Goal: Navigation & Orientation: Find specific page/section

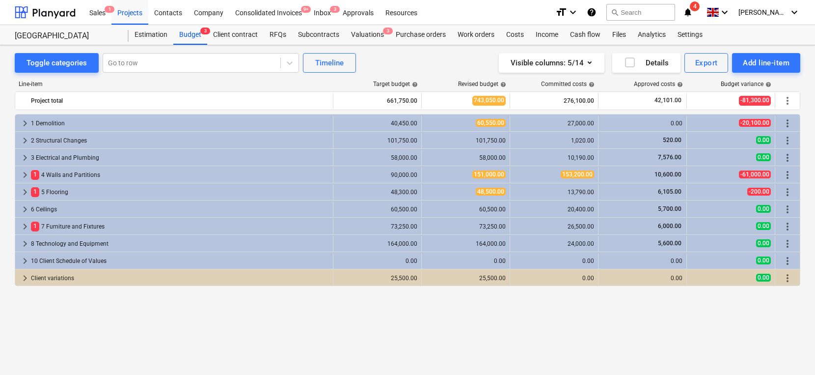
click at [25, 122] on span "keyboard_arrow_right" at bounding box center [25, 123] width 12 height 12
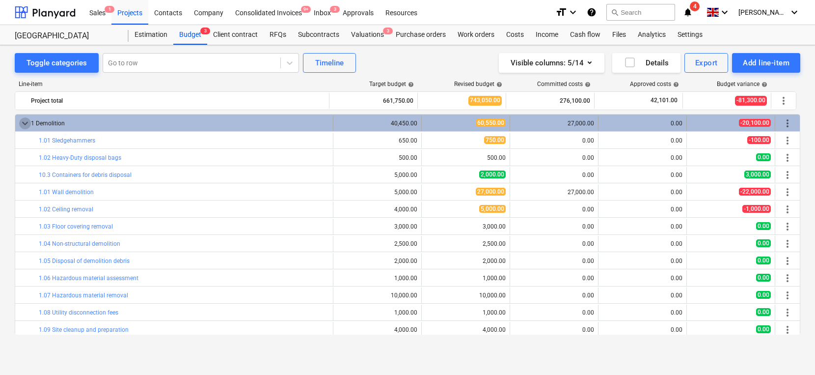
click at [22, 125] on span "keyboard_arrow_down" at bounding box center [25, 123] width 12 height 12
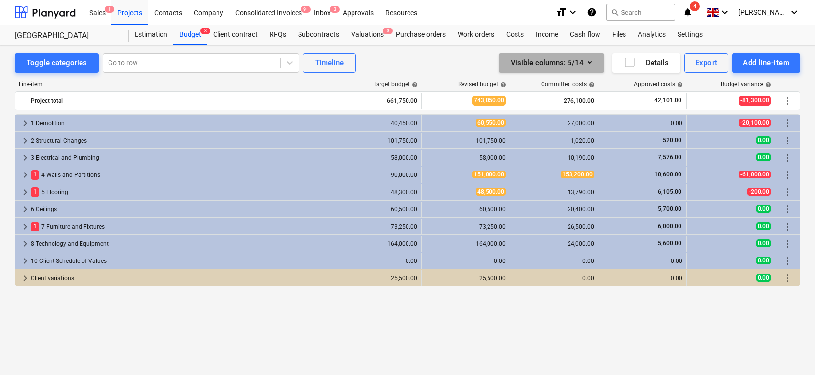
click at [580, 64] on div "Visible columns : 5/14" at bounding box center [552, 62] width 82 height 13
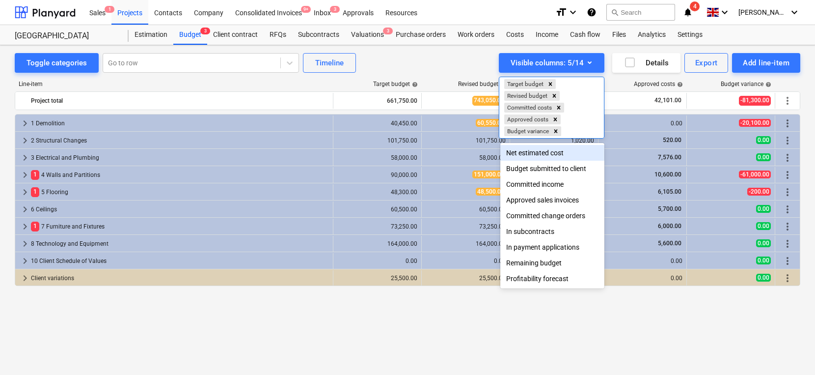
click at [417, 70] on div at bounding box center [407, 187] width 815 height 375
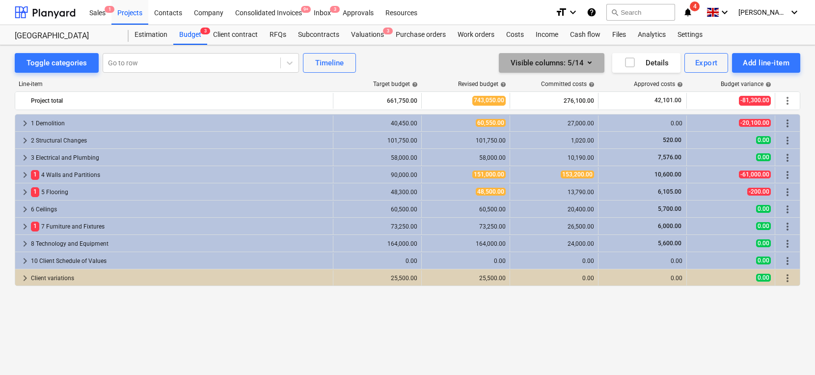
click at [554, 62] on div "Visible columns : 5/14" at bounding box center [552, 62] width 82 height 13
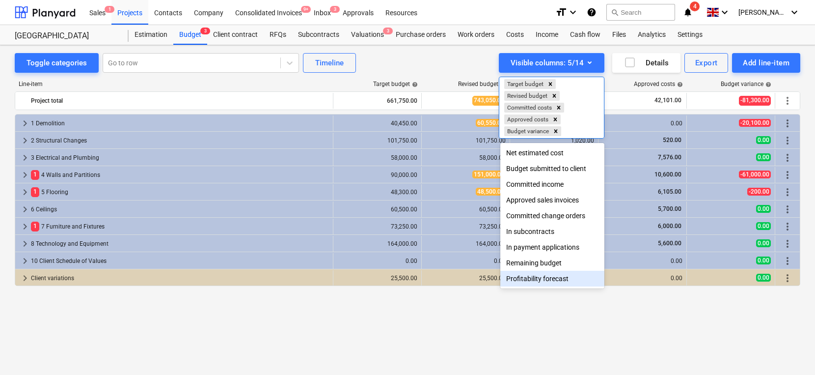
click at [533, 276] on div "Profitability forecast" at bounding box center [553, 279] width 104 height 16
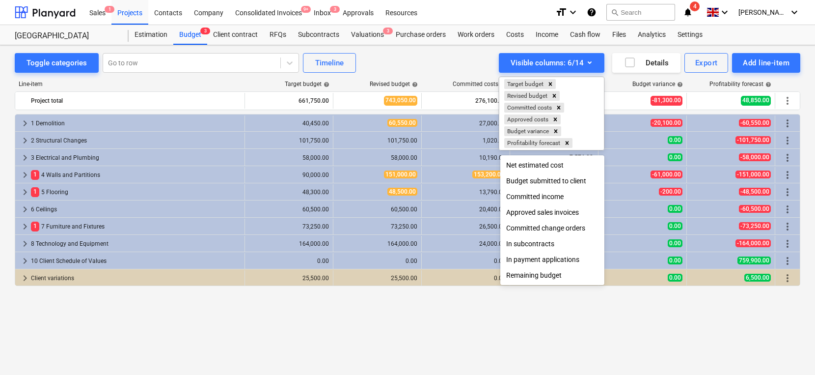
click at [395, 67] on div at bounding box center [407, 187] width 815 height 375
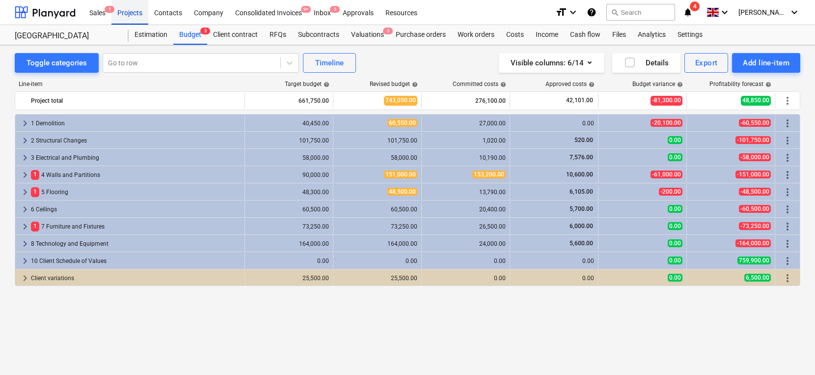
click at [136, 7] on div "Projects" at bounding box center [130, 12] width 37 height 25
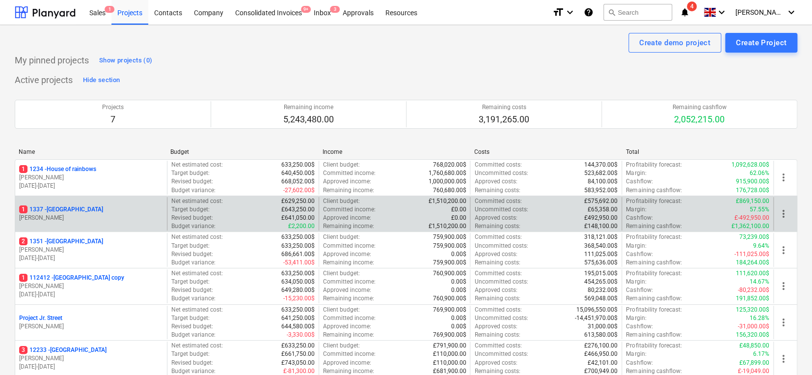
click at [100, 214] on p "[PERSON_NAME]" at bounding box center [91, 218] width 144 height 8
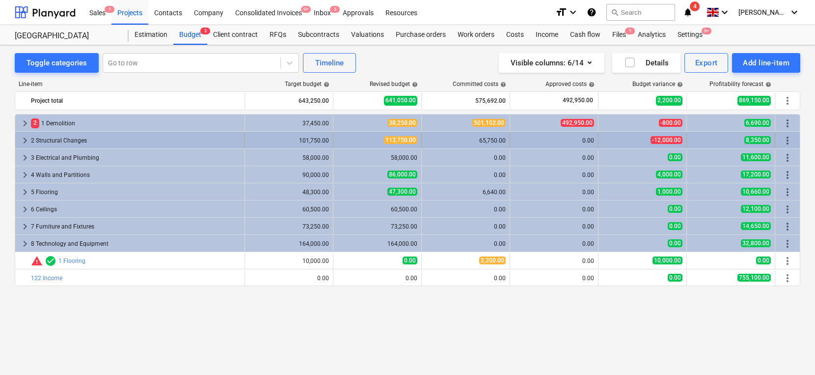
click at [17, 143] on div "keyboard_arrow_right 2 Structural Changes" at bounding box center [130, 141] width 230 height 16
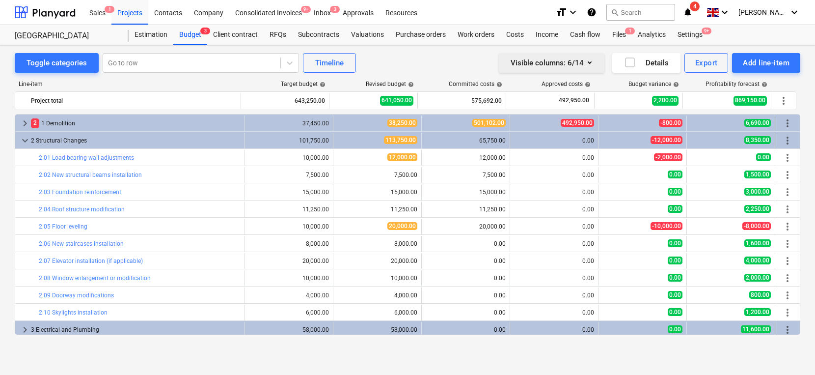
click at [557, 61] on div "Visible columns : 6/14" at bounding box center [552, 62] width 82 height 13
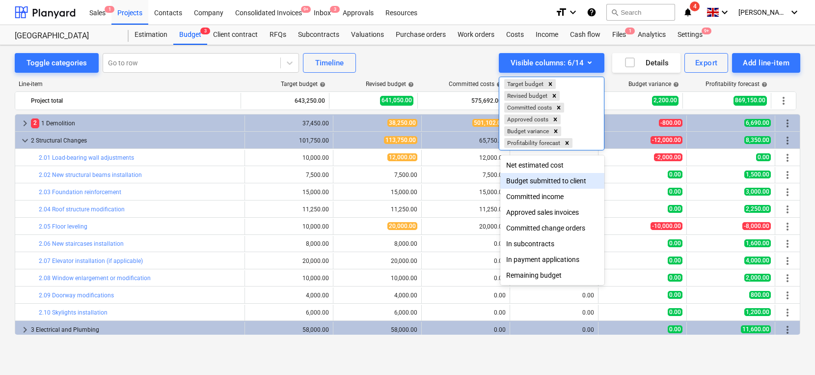
click at [531, 181] on div "Budget submitted to client" at bounding box center [553, 181] width 104 height 16
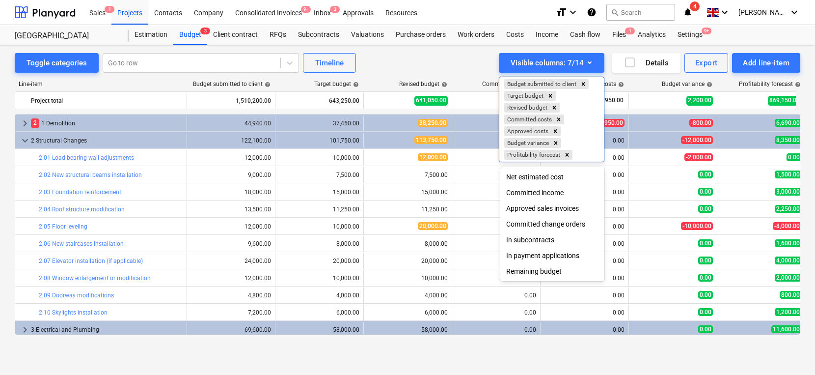
click at [270, 161] on div at bounding box center [407, 187] width 815 height 375
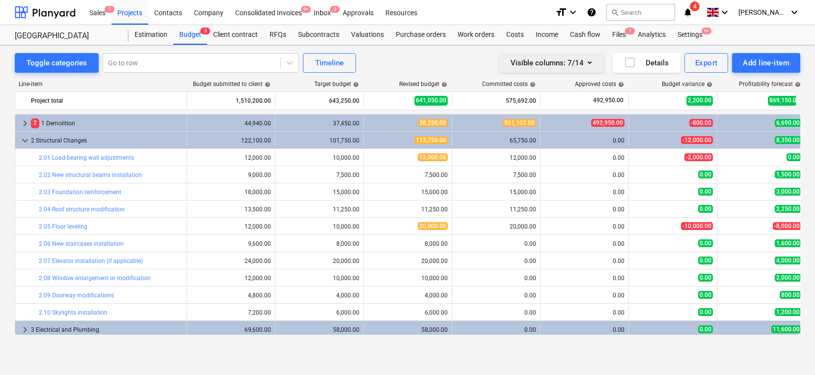
click at [590, 60] on icon "button" at bounding box center [590, 62] width 12 height 12
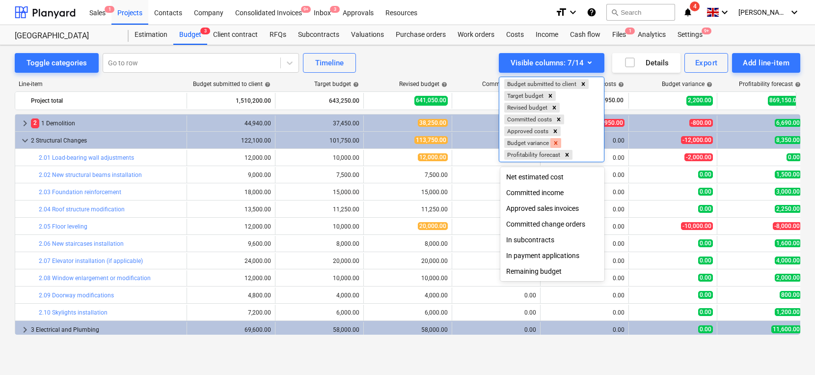
click at [557, 143] on icon "Remove Budget variance" at bounding box center [556, 142] width 3 height 3
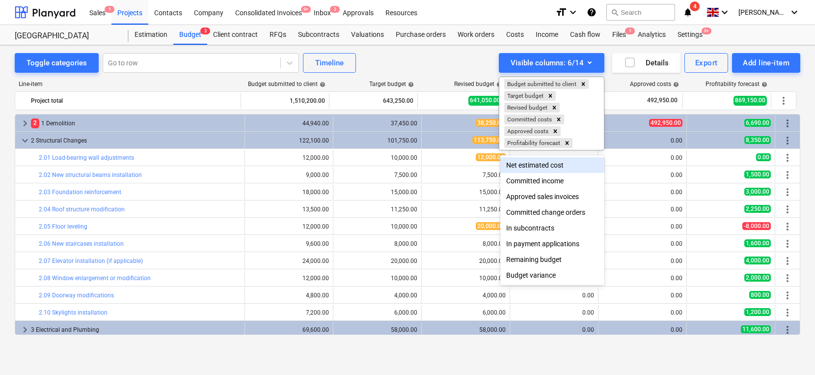
click at [475, 59] on div at bounding box center [407, 187] width 815 height 375
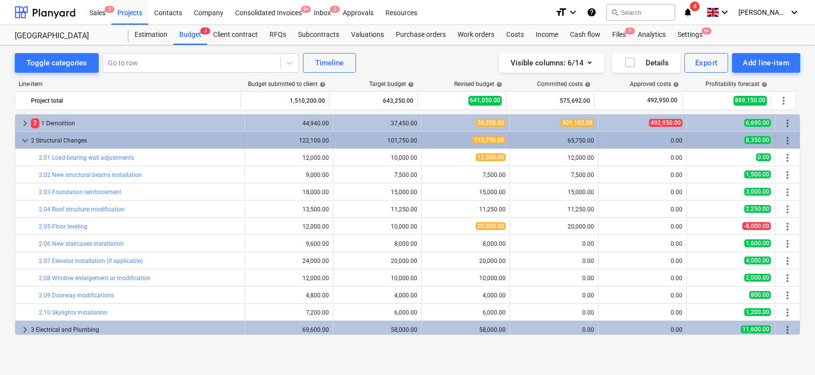
click at [21, 142] on span "keyboard_arrow_down" at bounding box center [25, 141] width 12 height 12
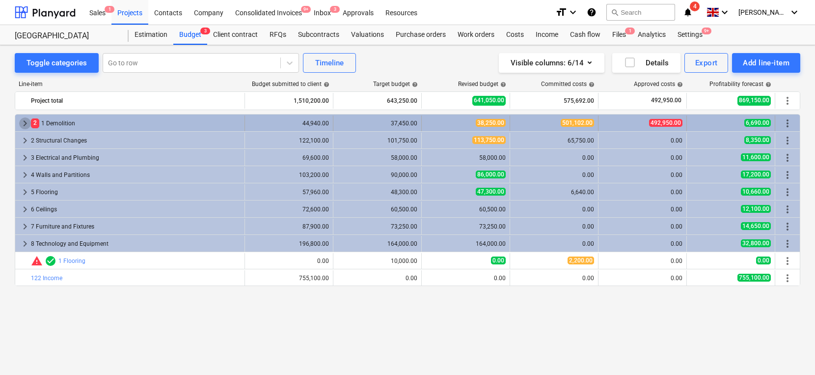
click at [26, 123] on span "keyboard_arrow_right" at bounding box center [25, 123] width 12 height 12
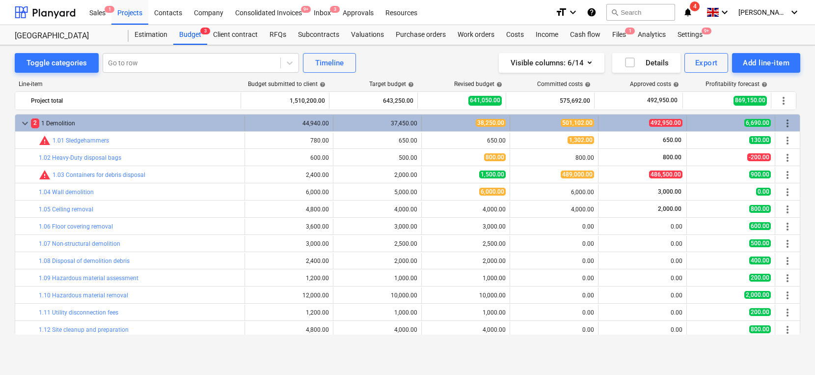
click at [24, 121] on span "keyboard_arrow_down" at bounding box center [25, 123] width 12 height 12
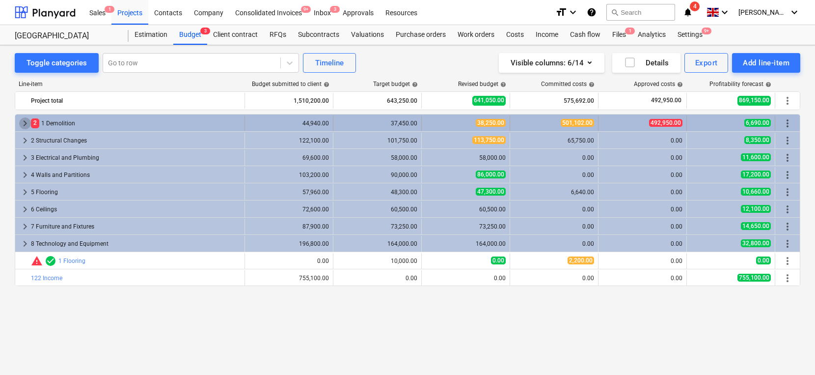
click at [20, 123] on span "keyboard_arrow_right" at bounding box center [25, 123] width 12 height 12
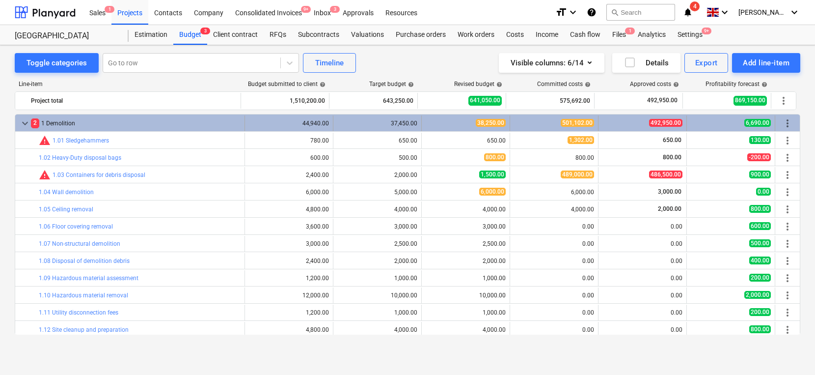
click at [27, 124] on span "keyboard_arrow_down" at bounding box center [25, 123] width 12 height 12
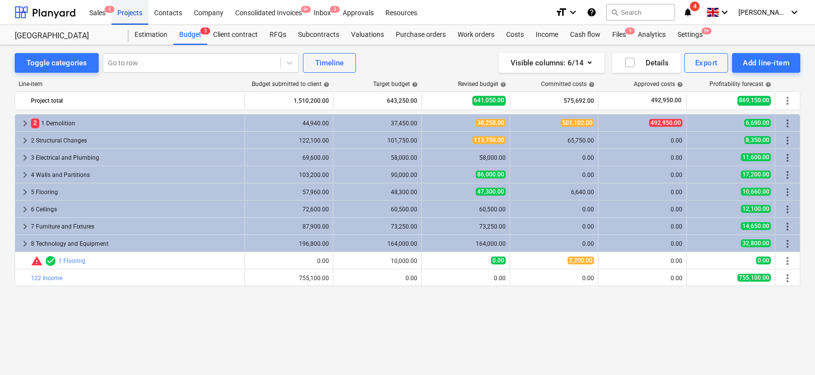
click at [130, 9] on div "Projects" at bounding box center [130, 12] width 37 height 25
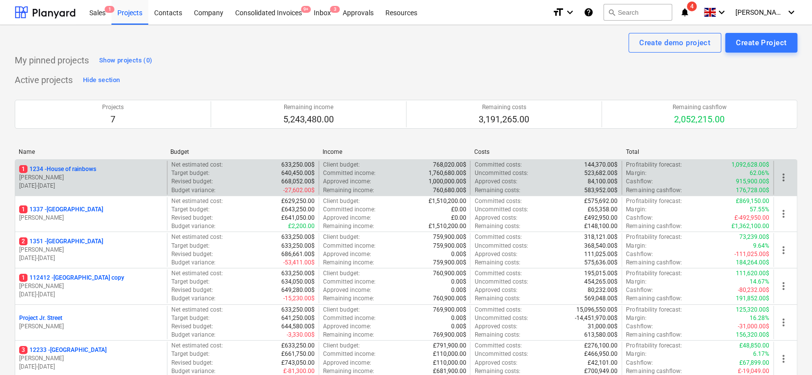
click at [92, 168] on p "1 1234 - House of rainbows" at bounding box center [57, 169] width 77 height 8
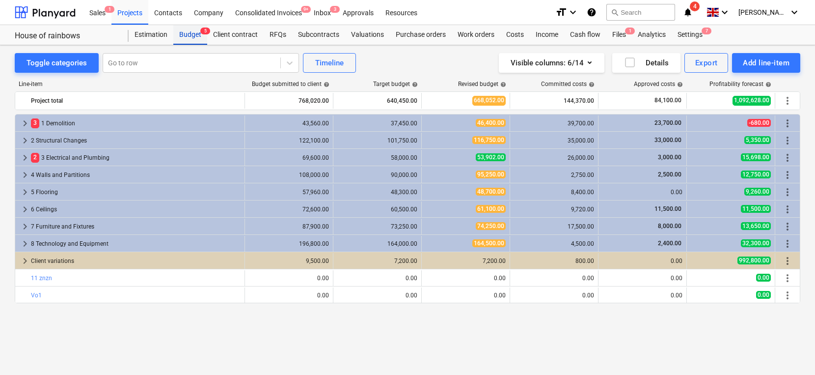
click at [186, 35] on div "Budget 5" at bounding box center [190, 35] width 34 height 20
click at [129, 13] on div "Projects" at bounding box center [130, 12] width 37 height 25
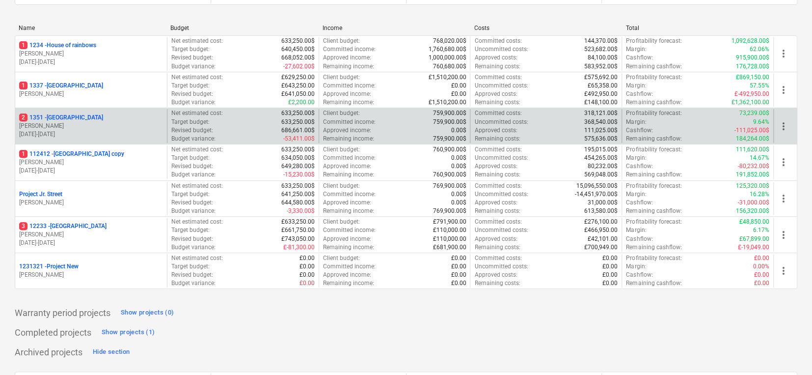
scroll to position [114, 0]
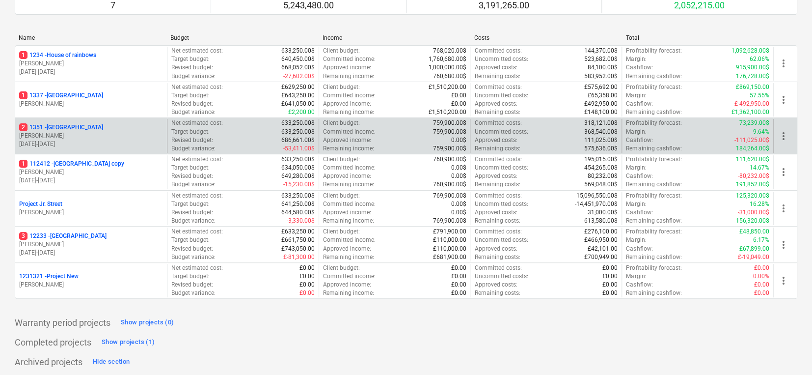
click at [119, 145] on p "[DATE] - [DATE]" at bounding box center [91, 144] width 144 height 8
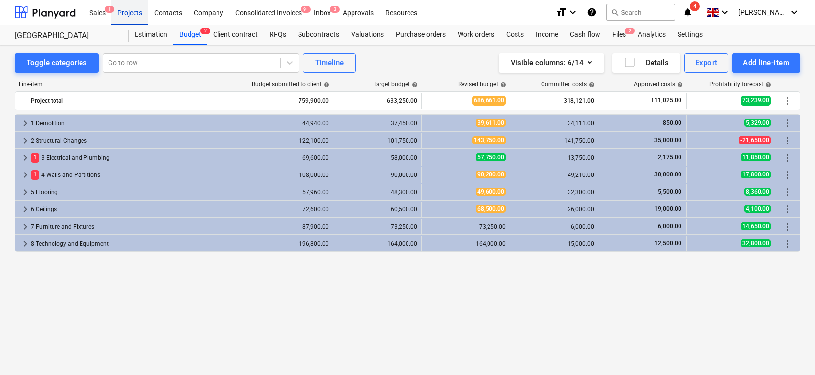
click at [127, 14] on div "Projects" at bounding box center [130, 12] width 37 height 25
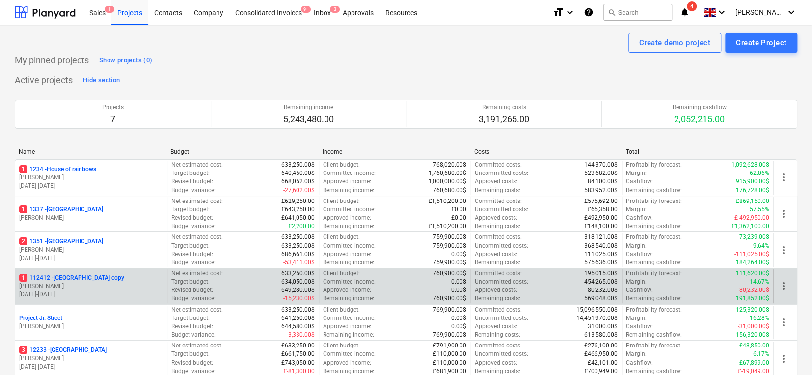
click at [109, 283] on p "[PERSON_NAME]" at bounding box center [91, 286] width 144 height 8
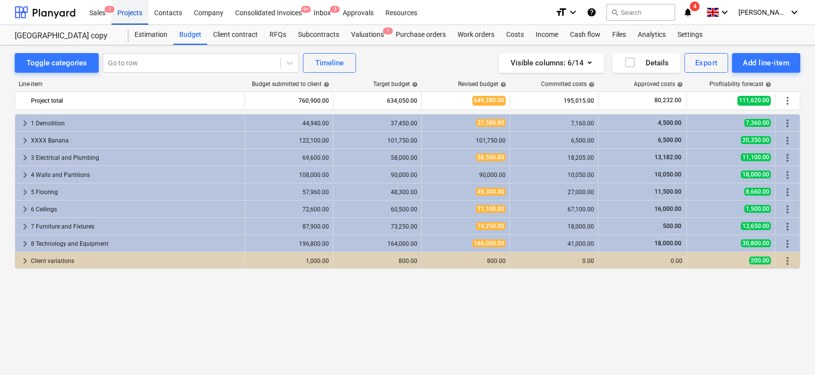
click at [116, 0] on div "Projects" at bounding box center [130, 12] width 37 height 25
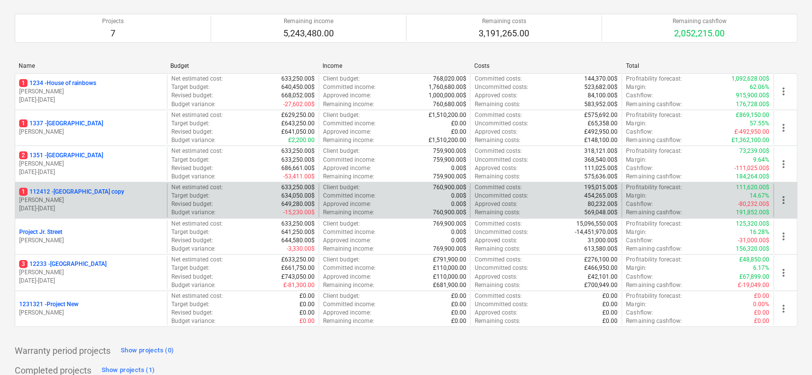
scroll to position [137, 0]
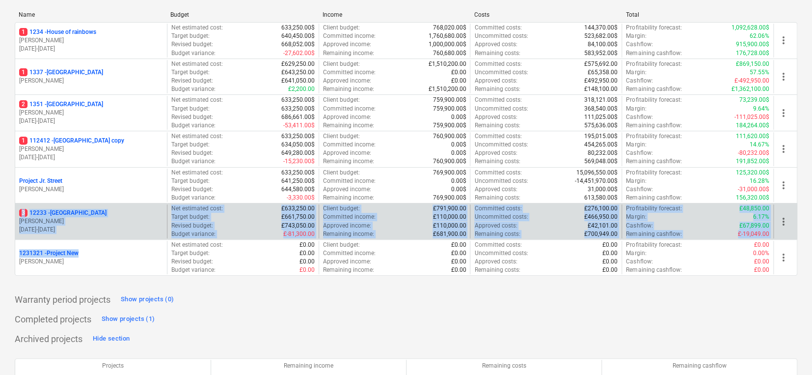
drag, startPoint x: 83, startPoint y: 254, endPoint x: 91, endPoint y: 209, distance: 46.4
click at [91, 209] on div "1 1234 - House of rainbows [PERSON_NAME] [DATE] - [DATE] Net estimated cost : 6…" at bounding box center [406, 148] width 783 height 253
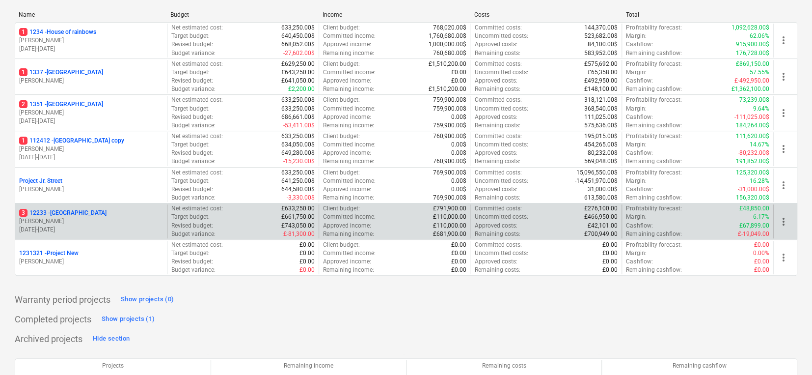
click at [87, 214] on div "3 [STREET_ADDRESS]" at bounding box center [91, 213] width 144 height 8
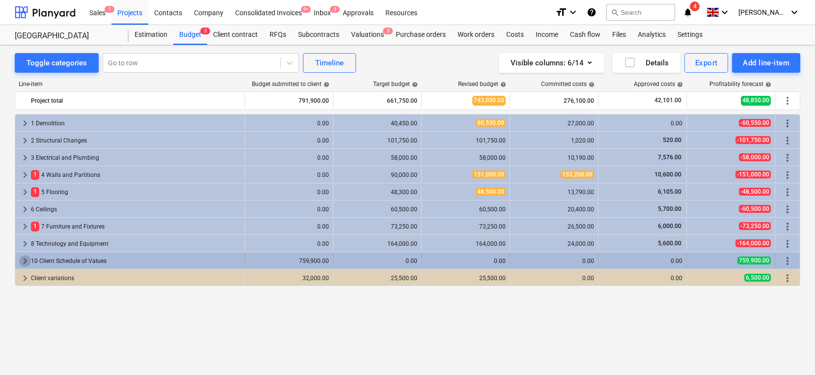
click at [27, 262] on span "keyboard_arrow_right" at bounding box center [25, 261] width 12 height 12
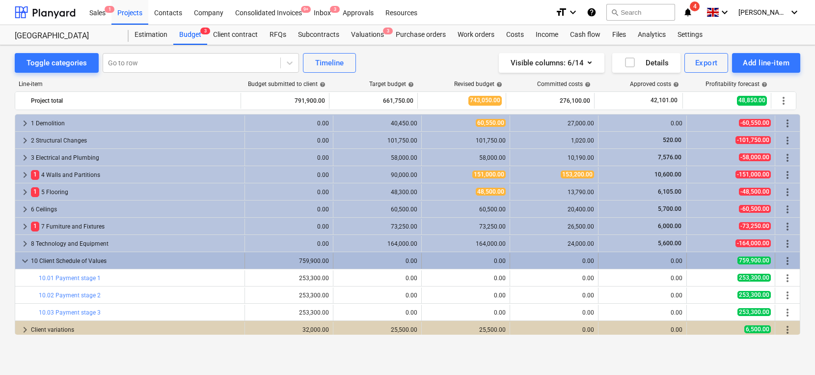
click at [20, 258] on span "keyboard_arrow_down" at bounding box center [25, 261] width 12 height 12
